Goal: Transaction & Acquisition: Purchase product/service

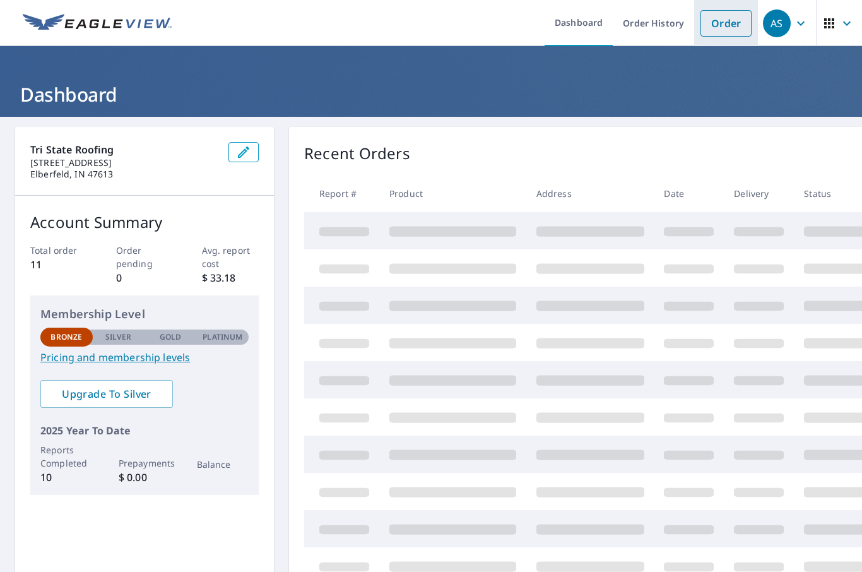
click at [720, 25] on link "Order" at bounding box center [725, 23] width 51 height 26
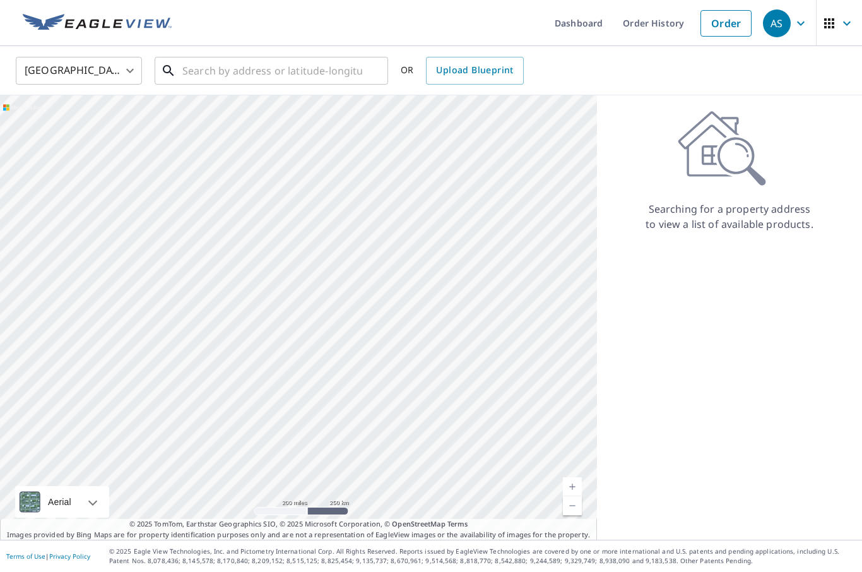
click at [228, 70] on input "text" at bounding box center [272, 70] width 180 height 35
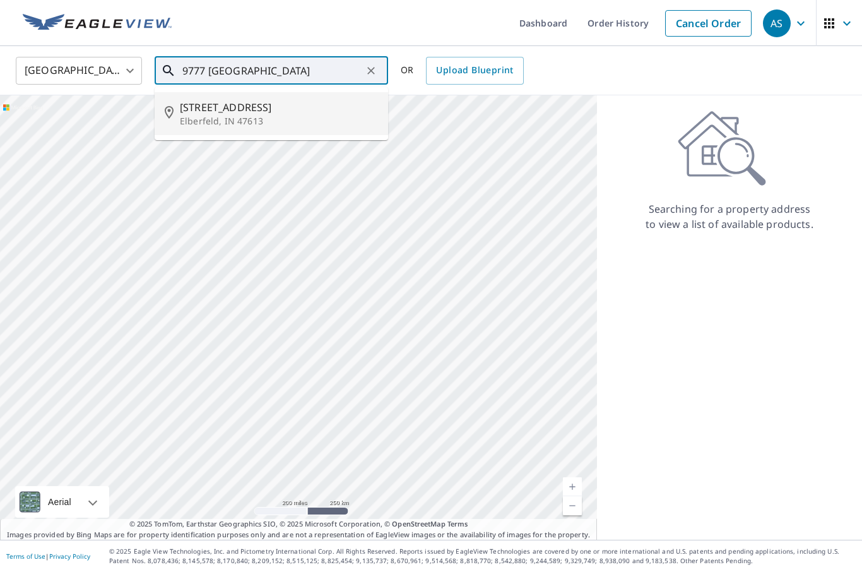
click at [264, 103] on span "[STREET_ADDRESS]" at bounding box center [279, 107] width 198 height 15
type input "[STREET_ADDRESS][PERSON_NAME]"
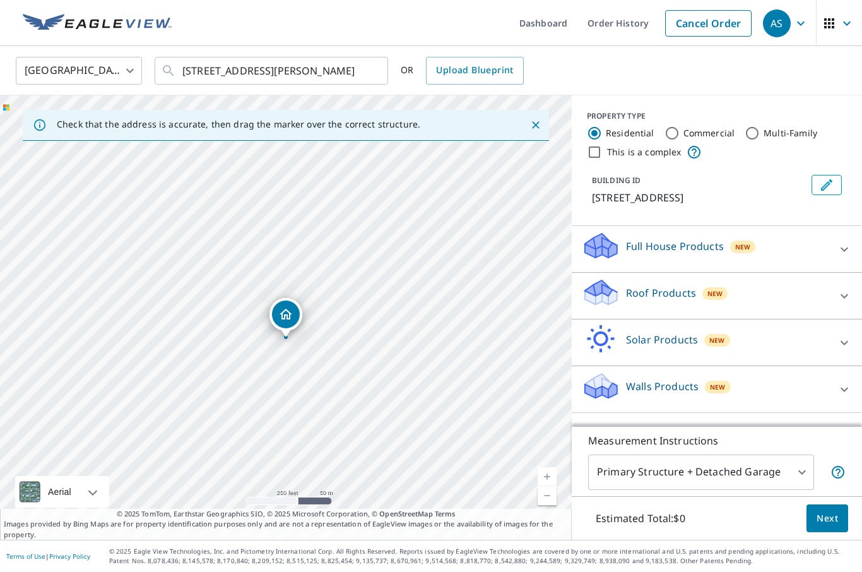
click at [551, 486] on link "Current Level 17, Zoom In" at bounding box center [546, 476] width 19 height 19
click at [550, 486] on link "Current Level 18, Zoom In" at bounding box center [546, 476] width 19 height 19
click at [544, 486] on link "Current Level 19, Zoom In" at bounding box center [546, 476] width 19 height 19
click at [551, 486] on link "Current Level 20, Zoom In Disabled" at bounding box center [546, 476] width 19 height 19
click at [846, 294] on icon at bounding box center [843, 295] width 15 height 15
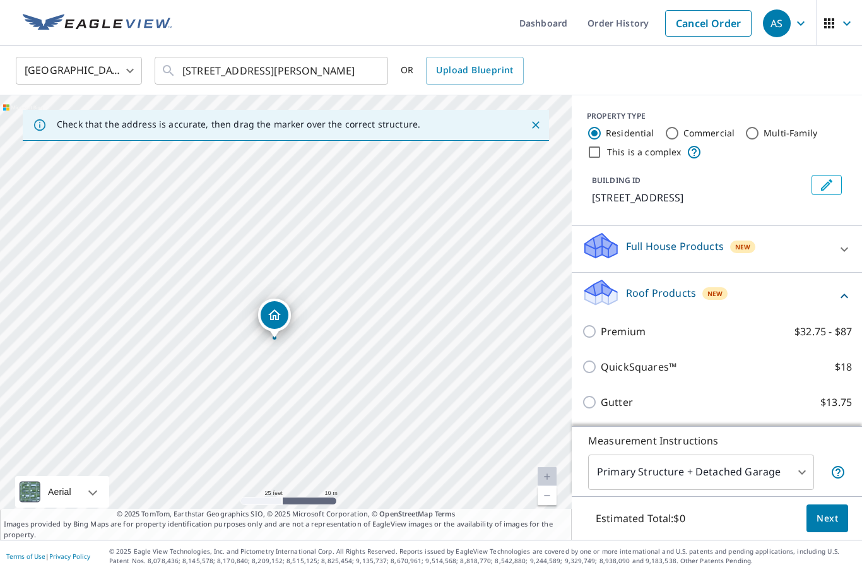
click at [654, 368] on p "QuickSquares™" at bounding box center [639, 366] width 76 height 15
click at [601, 368] on input "QuickSquares™ $18" at bounding box center [591, 366] width 19 height 15
checkbox input "true"
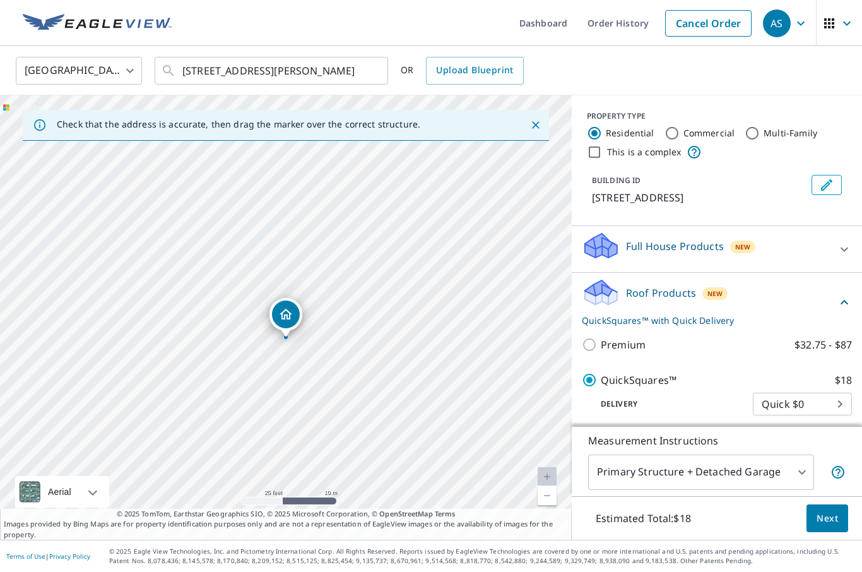
click at [770, 518] on body "AS AS Dashboard Order History Cancel Order AS [GEOGRAPHIC_DATA] [GEOGRAPHIC_DAT…" at bounding box center [431, 286] width 862 height 572
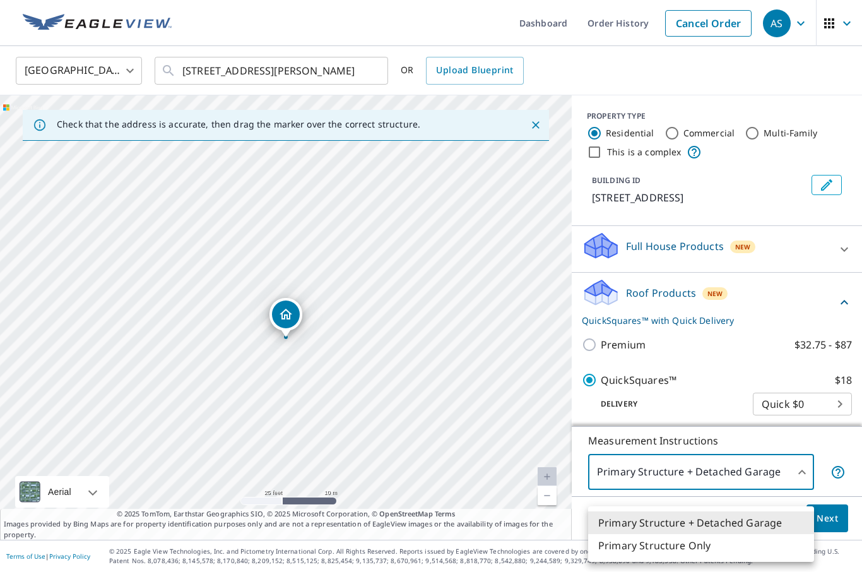
click at [728, 548] on li "Primary Structure Only" at bounding box center [701, 545] width 226 height 23
type input "2"
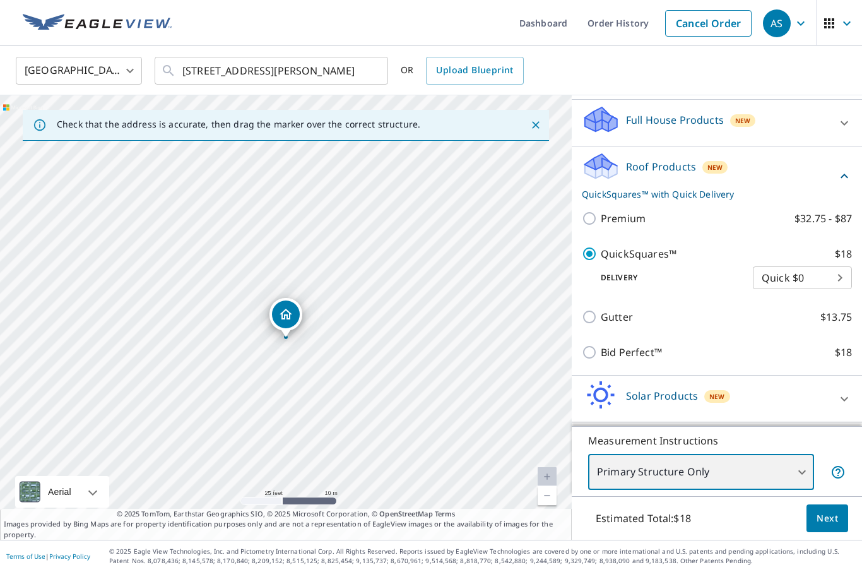
scroll to position [126, 0]
click at [829, 526] on span "Next" at bounding box center [826, 518] width 21 height 16
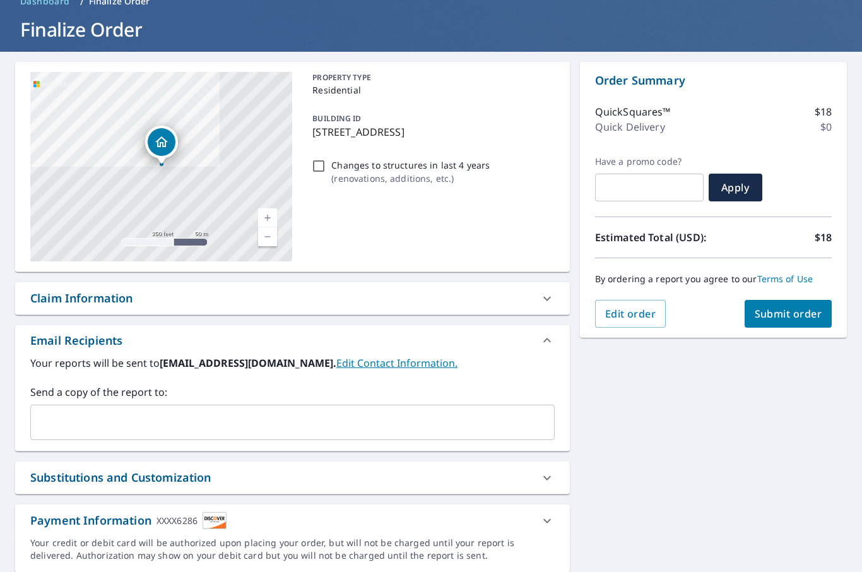
scroll to position [64, 0]
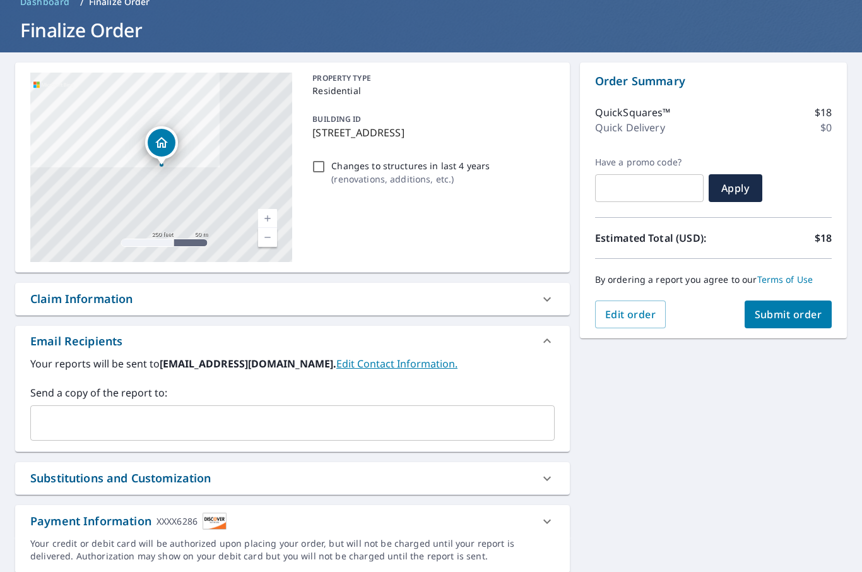
click at [791, 323] on button "Submit order" at bounding box center [788, 314] width 88 height 28
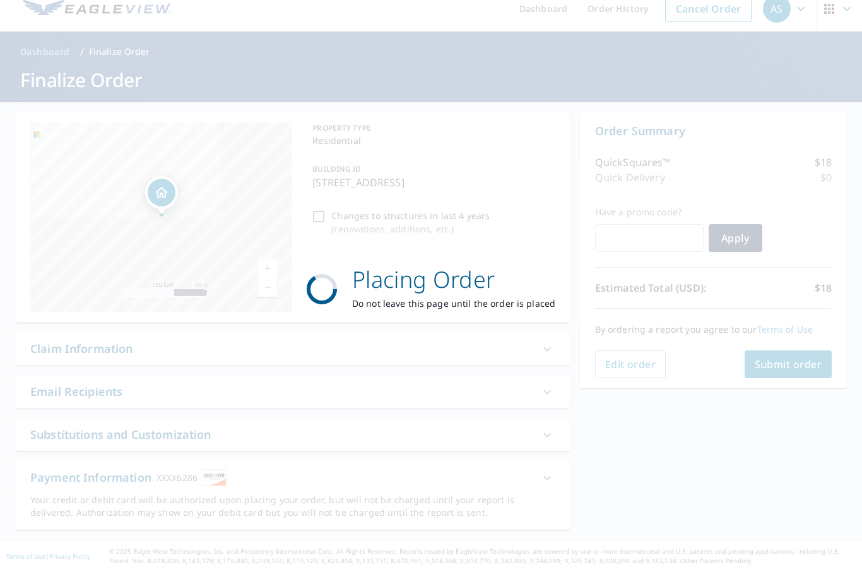
scroll to position [0, 0]
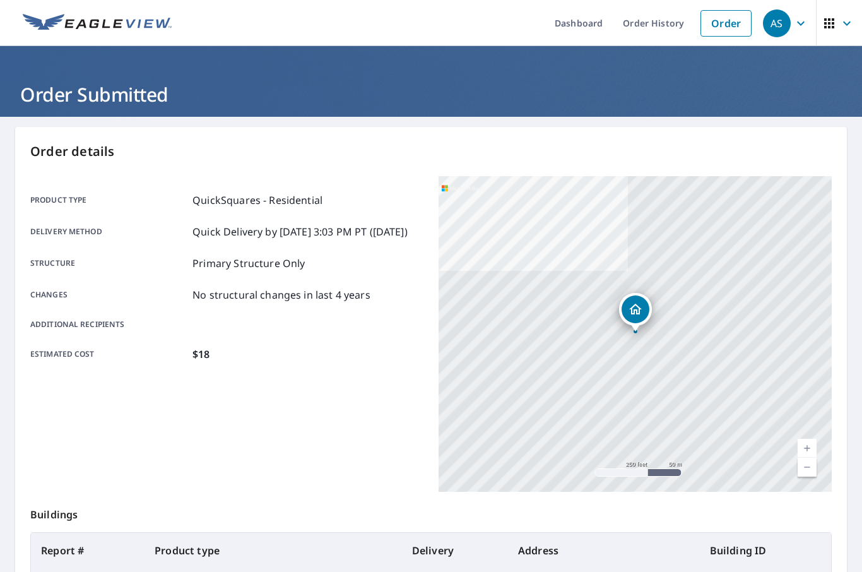
click at [795, 21] on icon "button" at bounding box center [800, 23] width 15 height 15
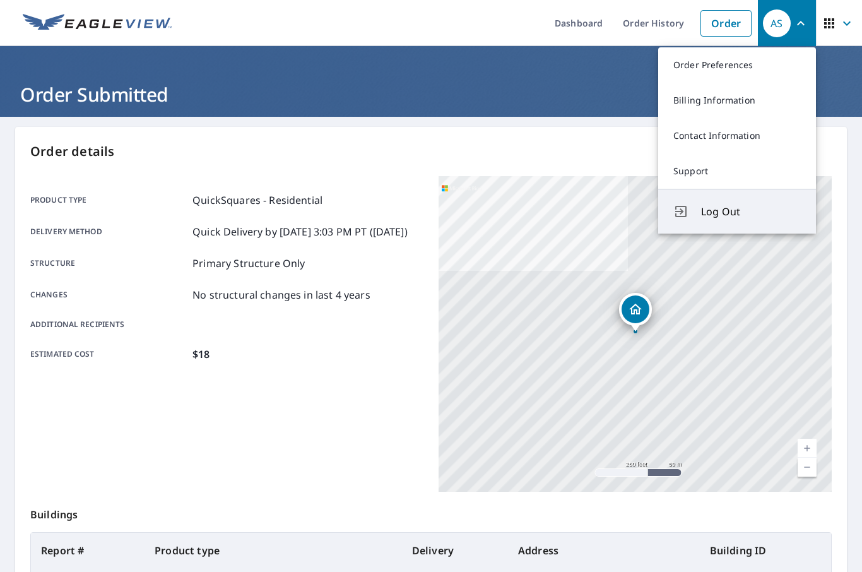
click at [730, 218] on span "Log Out" at bounding box center [751, 211] width 100 height 15
